Goal: Task Accomplishment & Management: Use online tool/utility

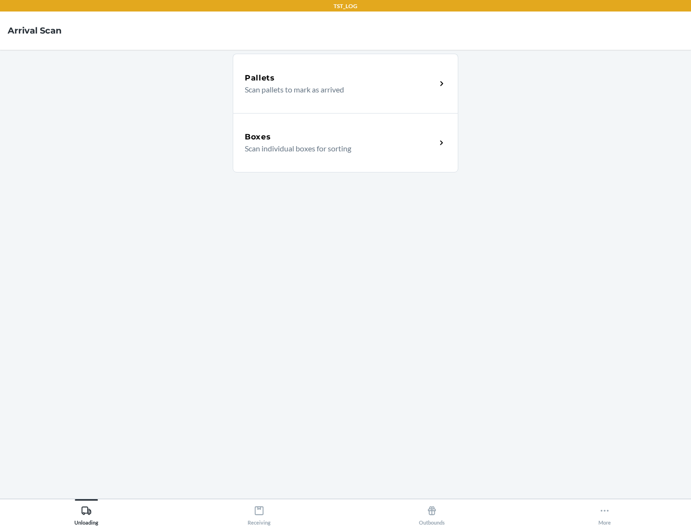
click at [340, 137] on div "Boxes" at bounding box center [340, 137] width 191 height 12
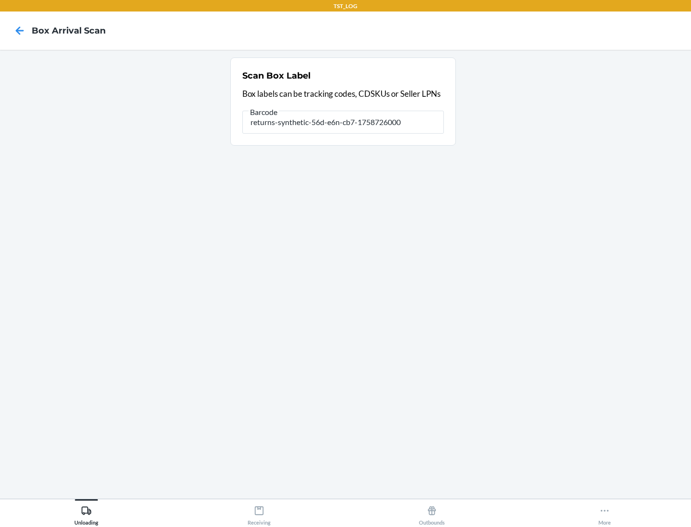
type input "returns-synthetic-56d-e6n-cb7-1758726000"
